Goal: Information Seeking & Learning: Learn about a topic

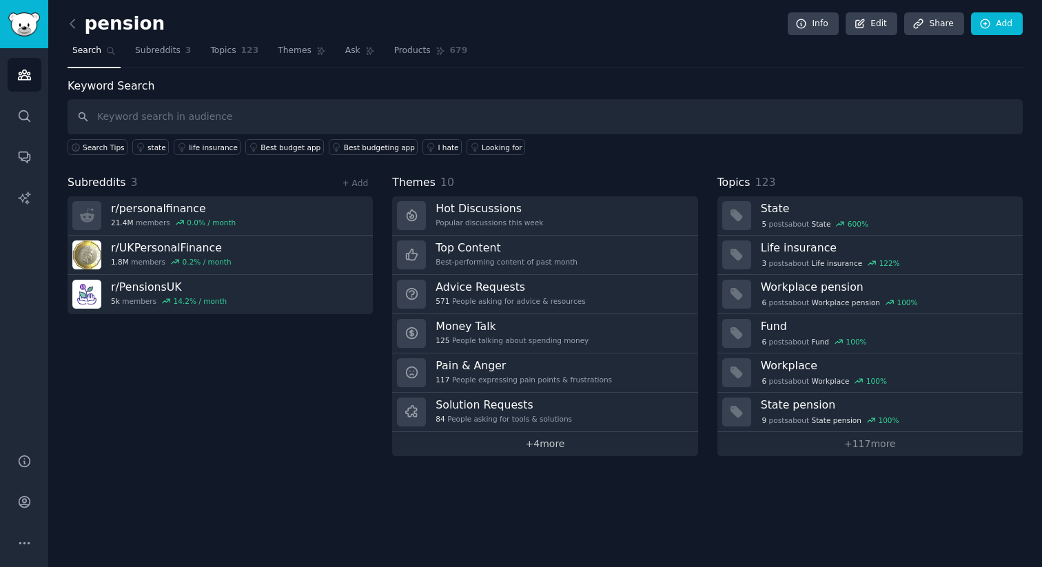
click at [547, 446] on link "+ 4 more" at bounding box center [544, 444] width 305 height 24
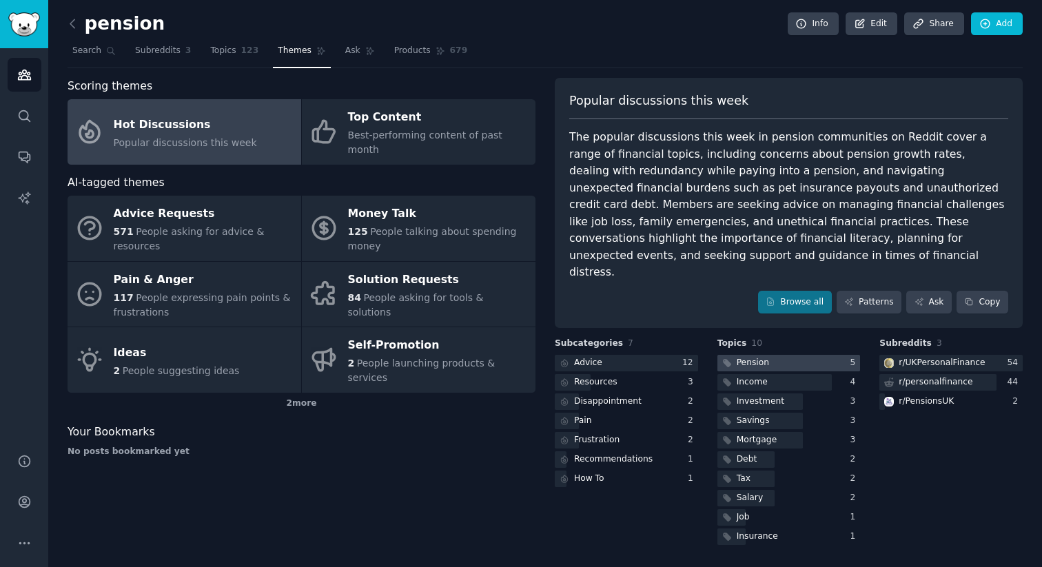
click at [764, 357] on div "Pension" at bounding box center [753, 363] width 32 height 12
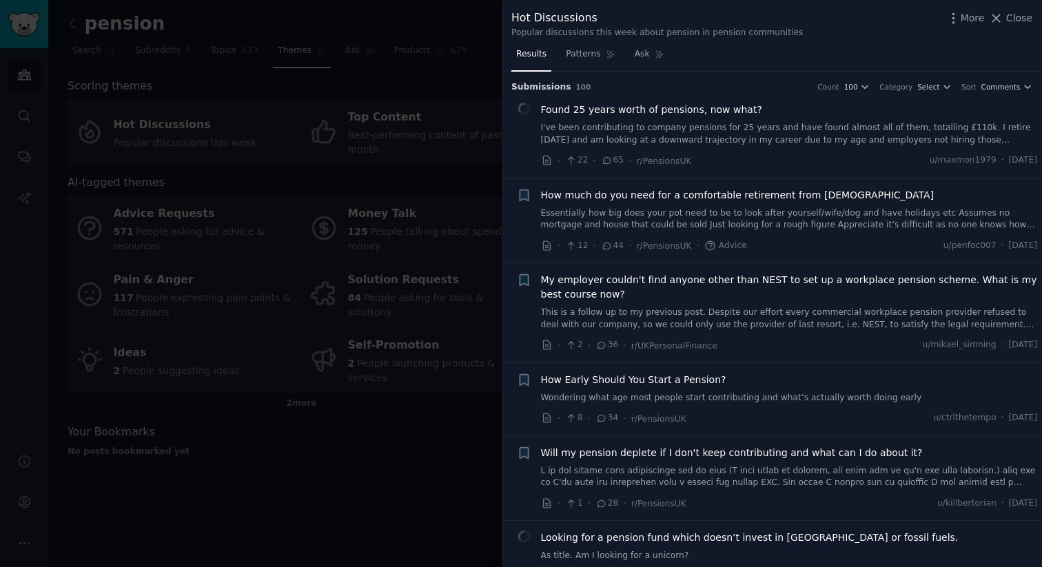
click at [893, 47] on div "Results Patterns Ask" at bounding box center [772, 57] width 540 height 28
